Goal: Check status

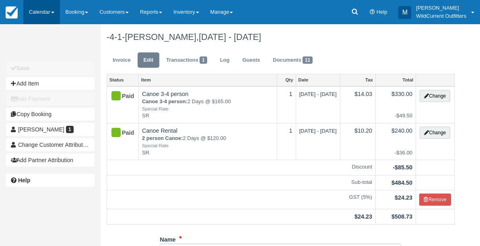
click at [38, 10] on link "Calendar" at bounding box center [41, 12] width 37 height 24
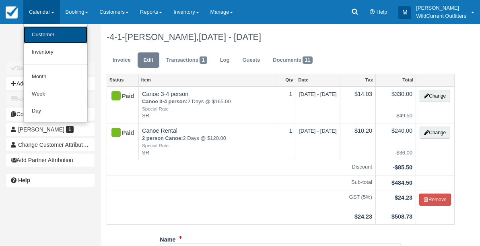
click at [42, 35] on link "Customer" at bounding box center [56, 34] width 64 height 17
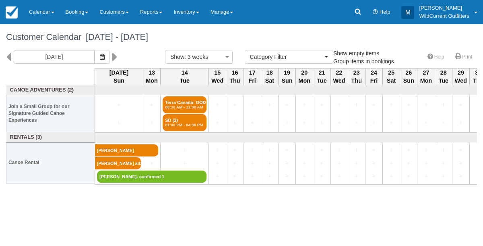
select select
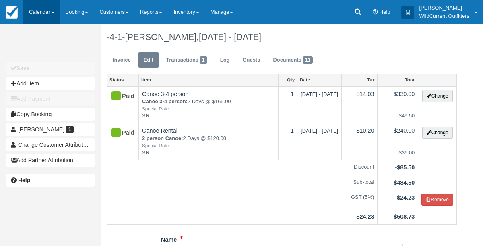
click at [42, 13] on link "Calendar" at bounding box center [41, 12] width 37 height 24
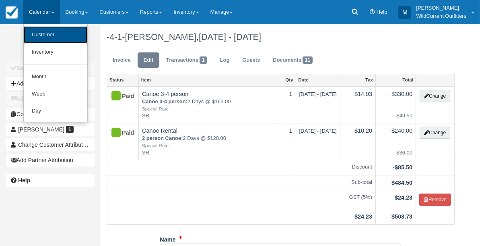
click at [43, 42] on link "Customer" at bounding box center [56, 34] width 64 height 17
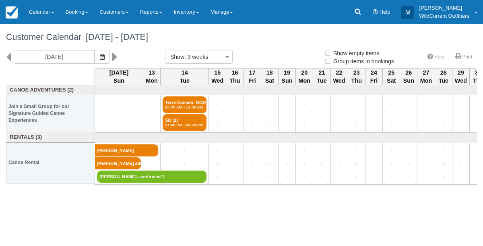
select select
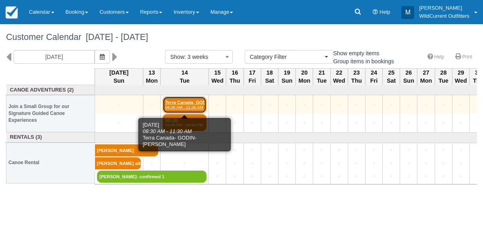
click at [178, 102] on link "Terra Canada- GODIN- (2) 08:30 AM - 11:30 AM" at bounding box center [185, 104] width 44 height 17
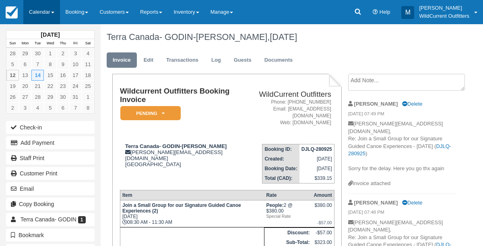
click at [39, 10] on link "Calendar" at bounding box center [41, 12] width 37 height 24
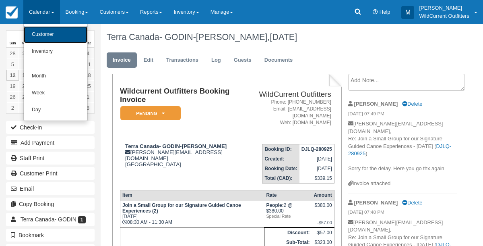
click at [40, 40] on link "Customer" at bounding box center [56, 34] width 64 height 17
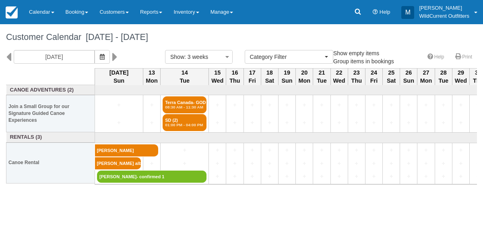
select select
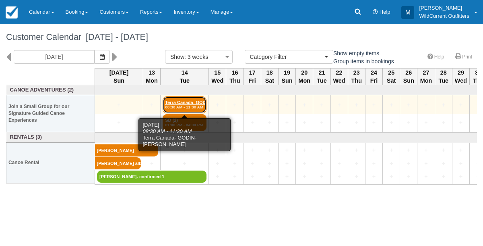
click at [187, 105] on em "08:30 AM - 11:30 AM" at bounding box center [184, 107] width 39 height 5
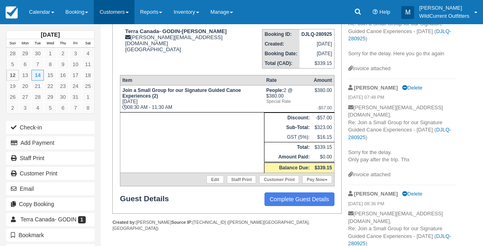
scroll to position [182, 0]
